Goal: Find specific page/section: Find specific page/section

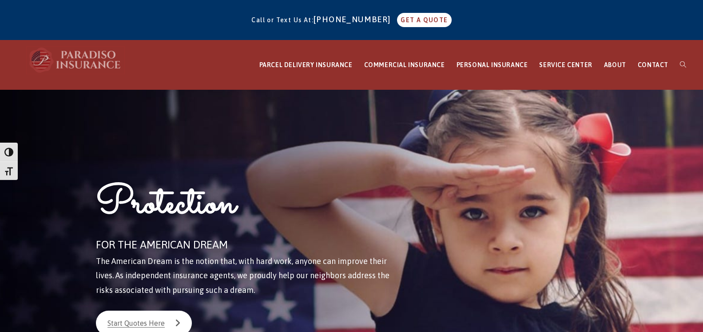
click at [48, 59] on img at bounding box center [76, 60] width 98 height 27
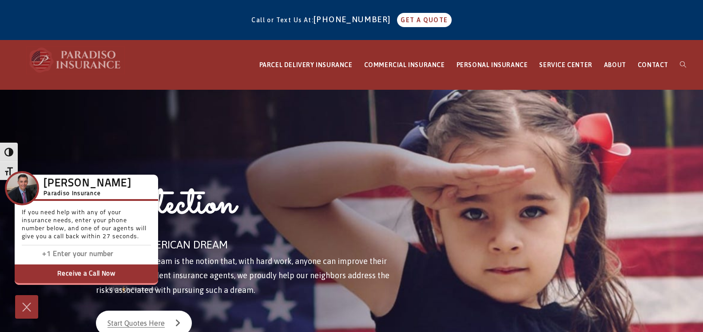
click at [103, 58] on img at bounding box center [76, 60] width 98 height 27
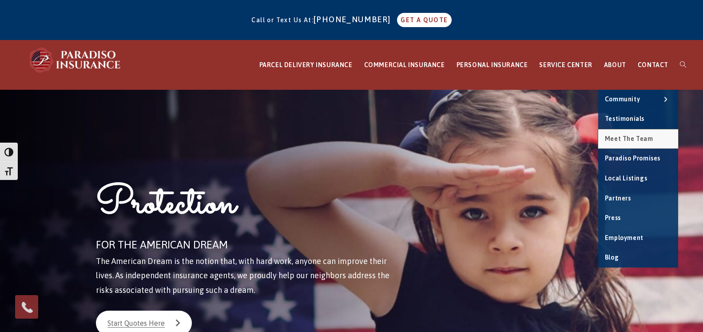
click at [642, 137] on span "Meet the Team" at bounding box center [629, 138] width 48 height 7
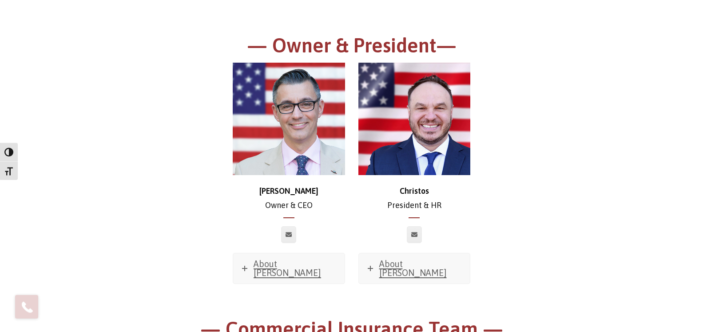
scroll to position [136, 0]
